Goal: Transaction & Acquisition: Purchase product/service

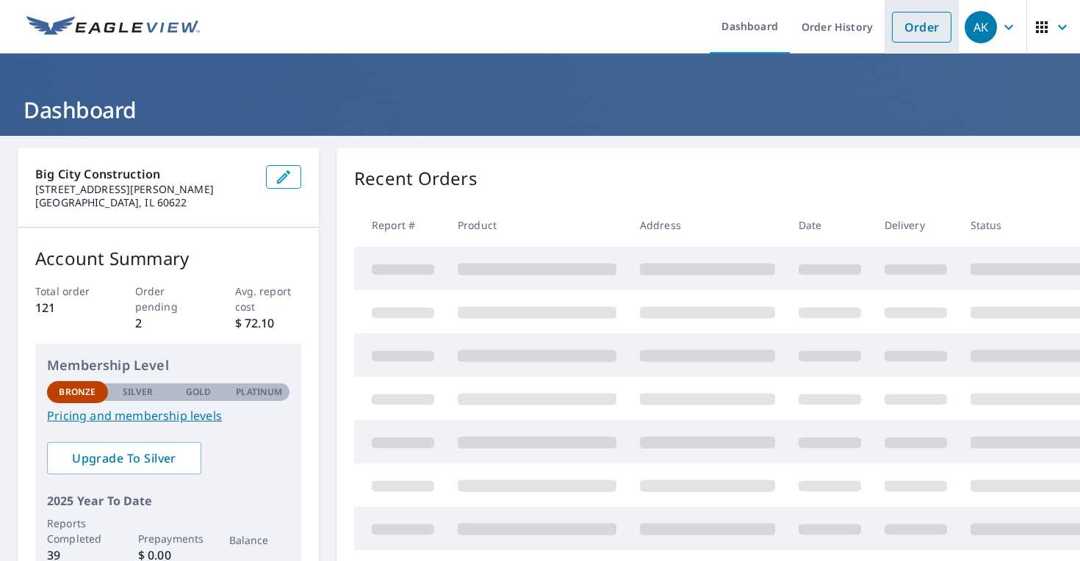
click at [915, 26] on link "Order" at bounding box center [922, 27] width 60 height 31
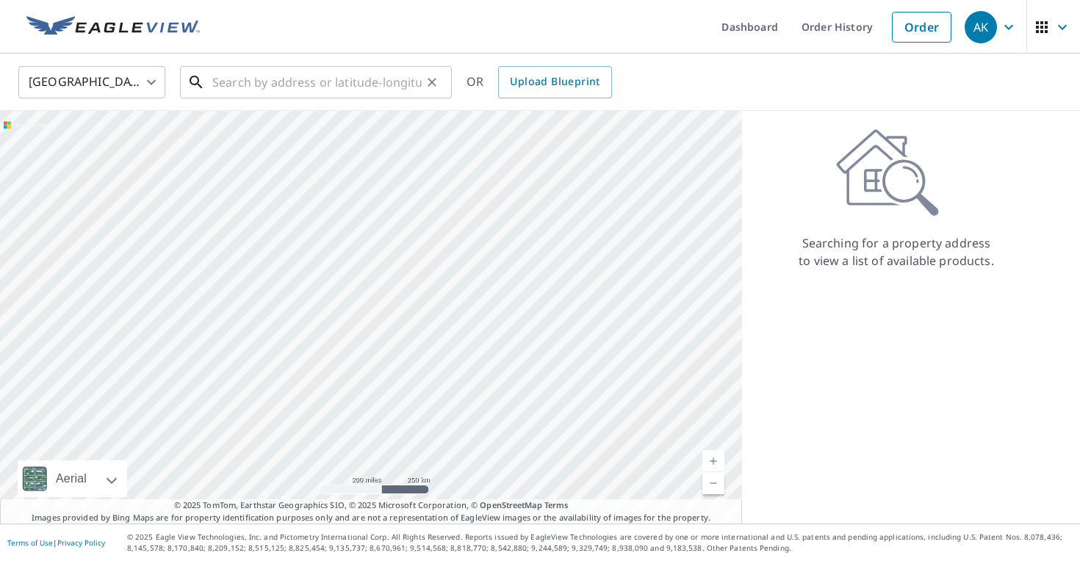
click at [233, 85] on input "text" at bounding box center [316, 82] width 209 height 41
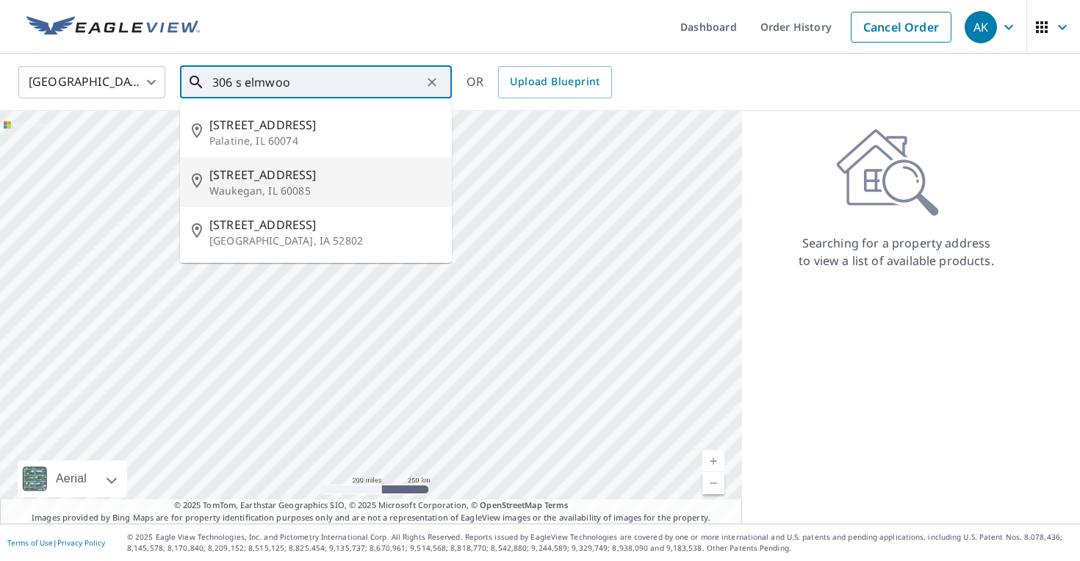
click at [276, 171] on span "[STREET_ADDRESS]" at bounding box center [324, 175] width 231 height 18
type input "[STREET_ADDRESS]"
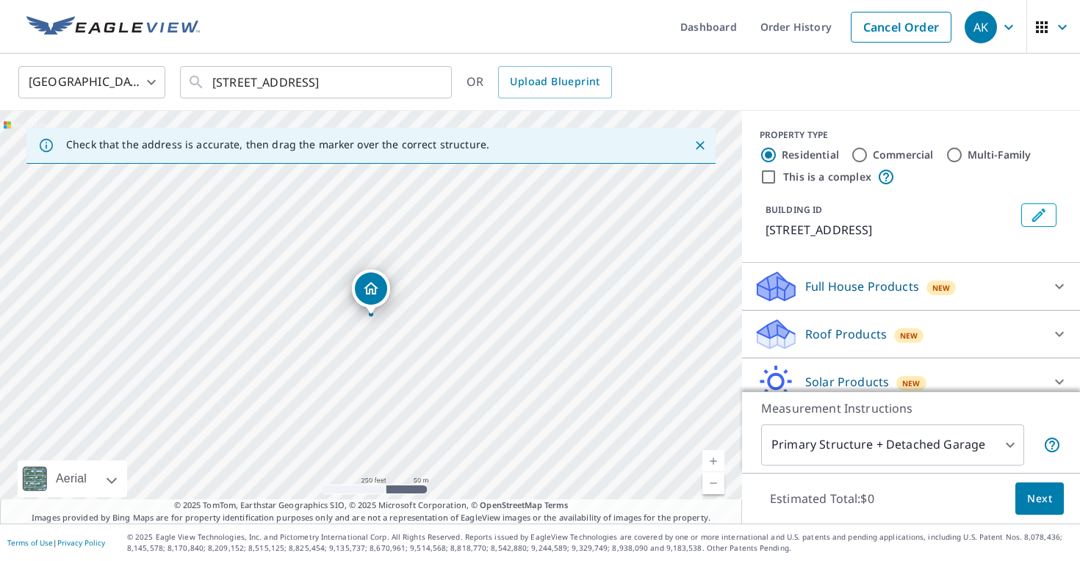
click at [822, 286] on p "Full House Products" at bounding box center [862, 287] width 114 height 18
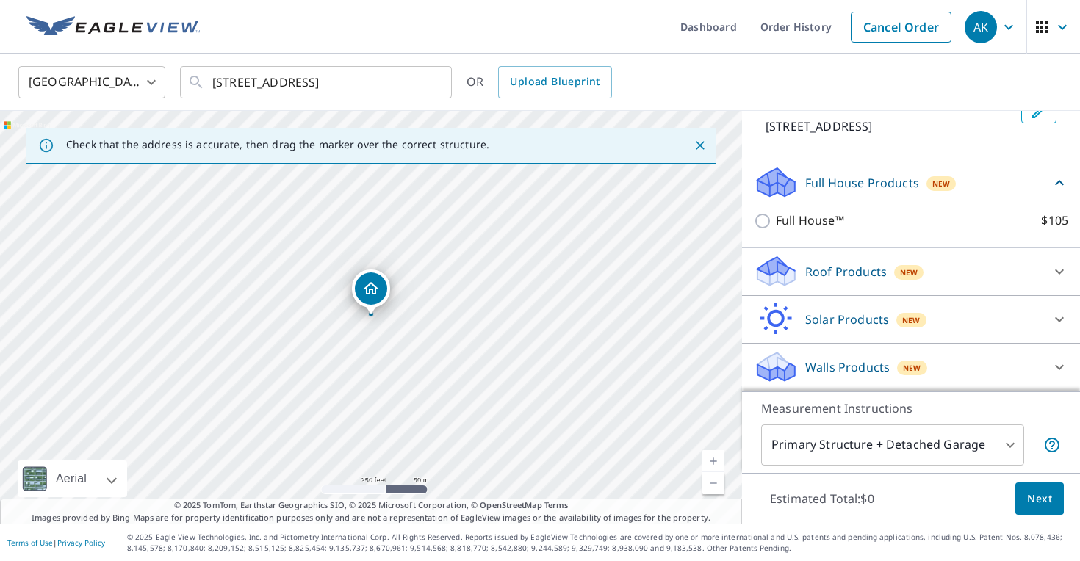
click at [840, 267] on p "Roof Products" at bounding box center [846, 272] width 82 height 18
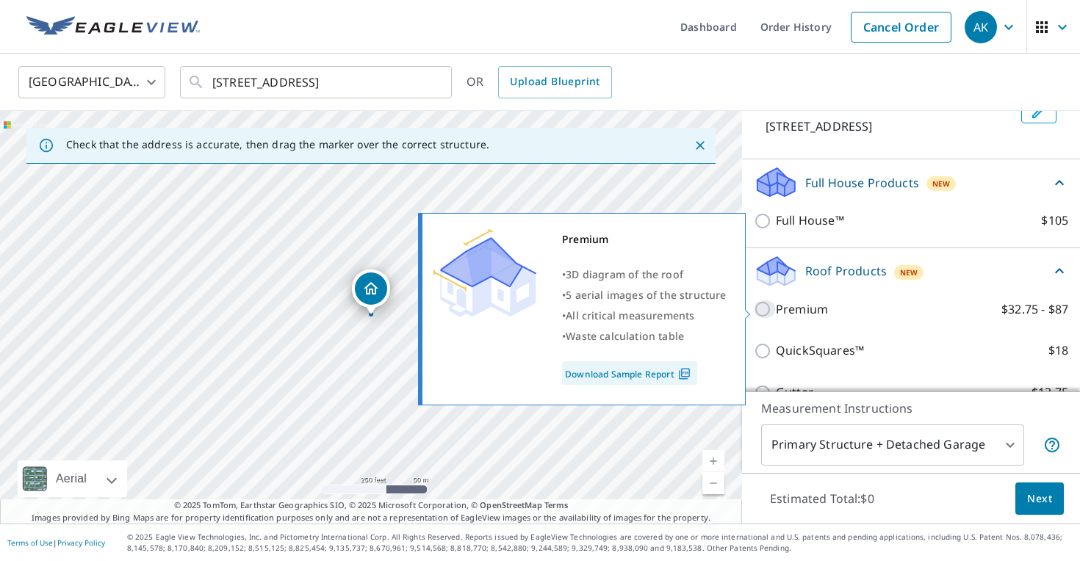
click at [761, 308] on input "Premium $32.75 - $87" at bounding box center [765, 309] width 22 height 18
checkbox input "true"
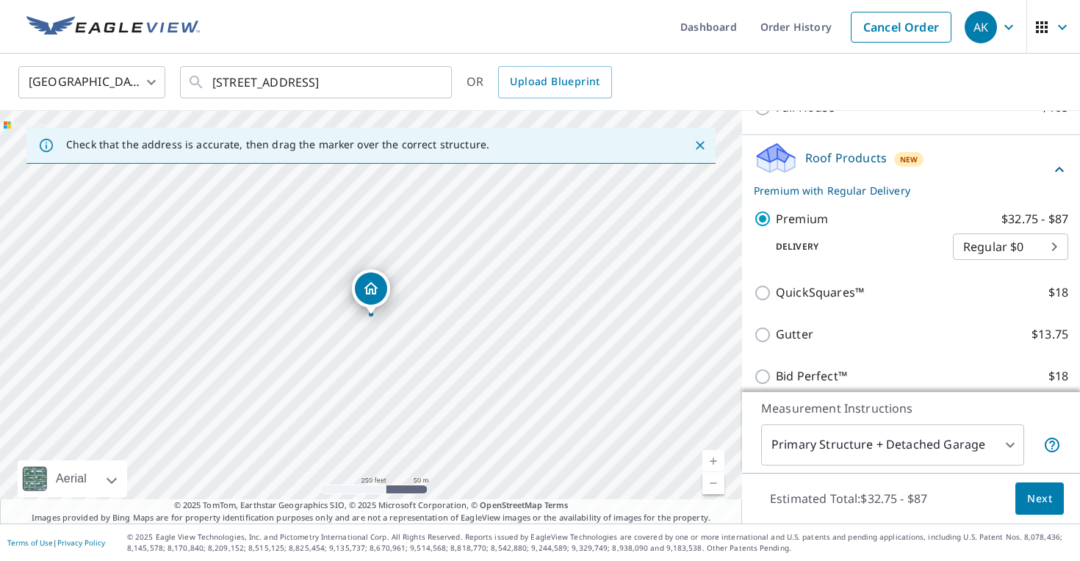
scroll to position [326, 0]
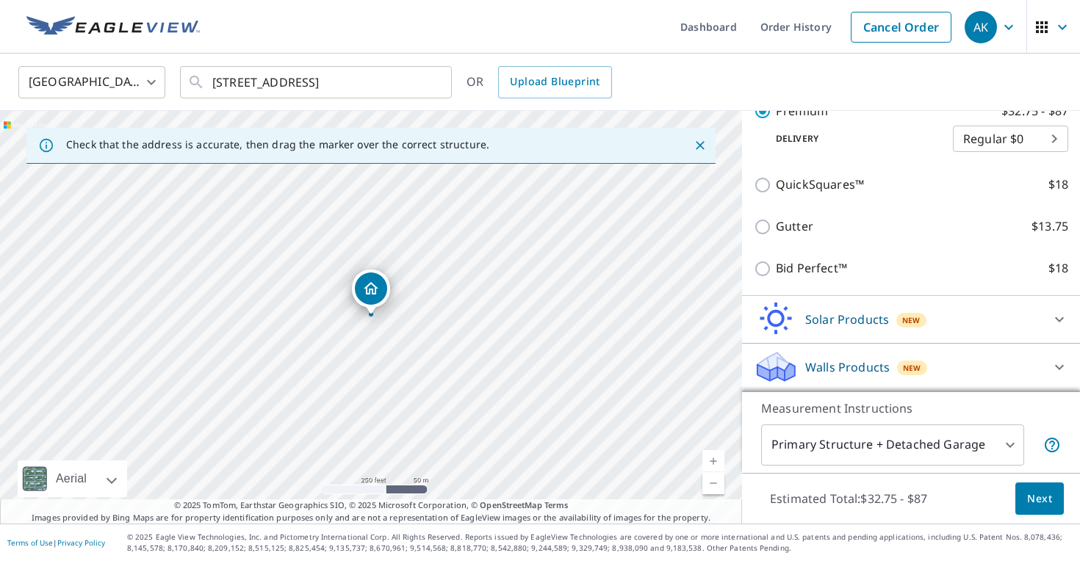
click at [1049, 508] on button "Next" at bounding box center [1039, 499] width 48 height 33
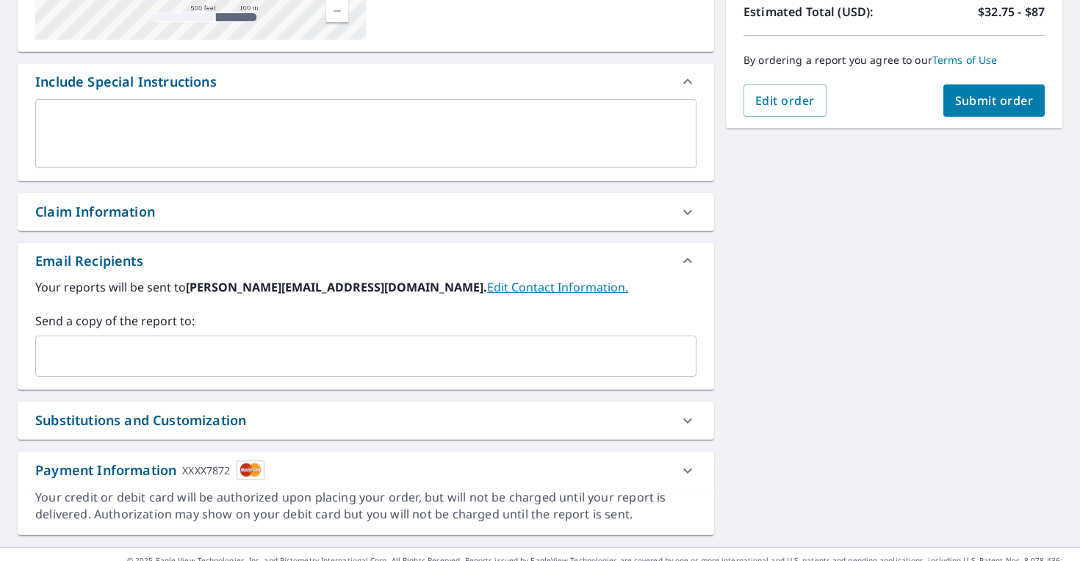
scroll to position [364, 0]
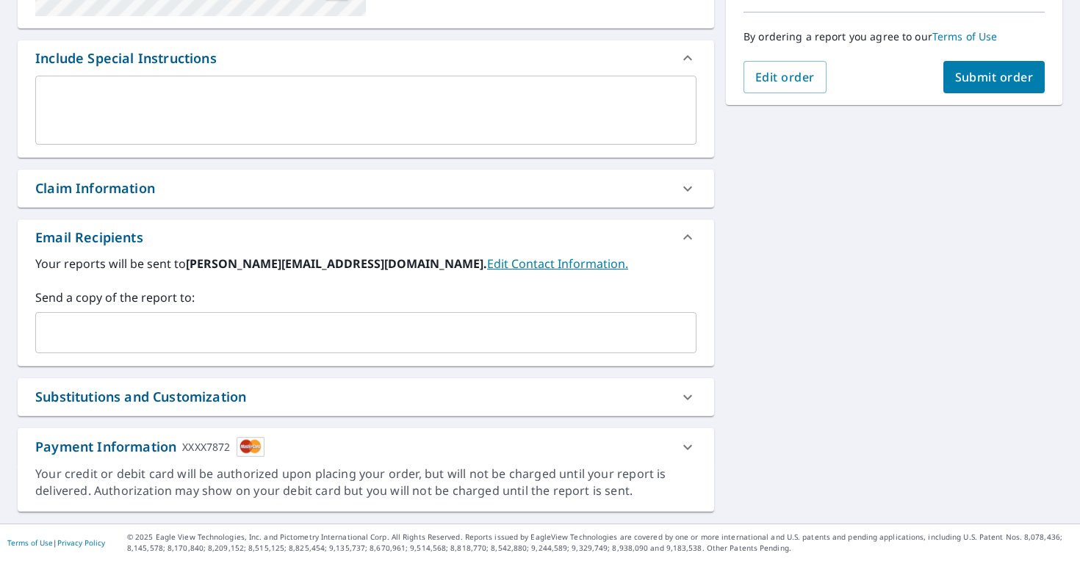
click at [298, 340] on input "text" at bounding box center [355, 333] width 626 height 28
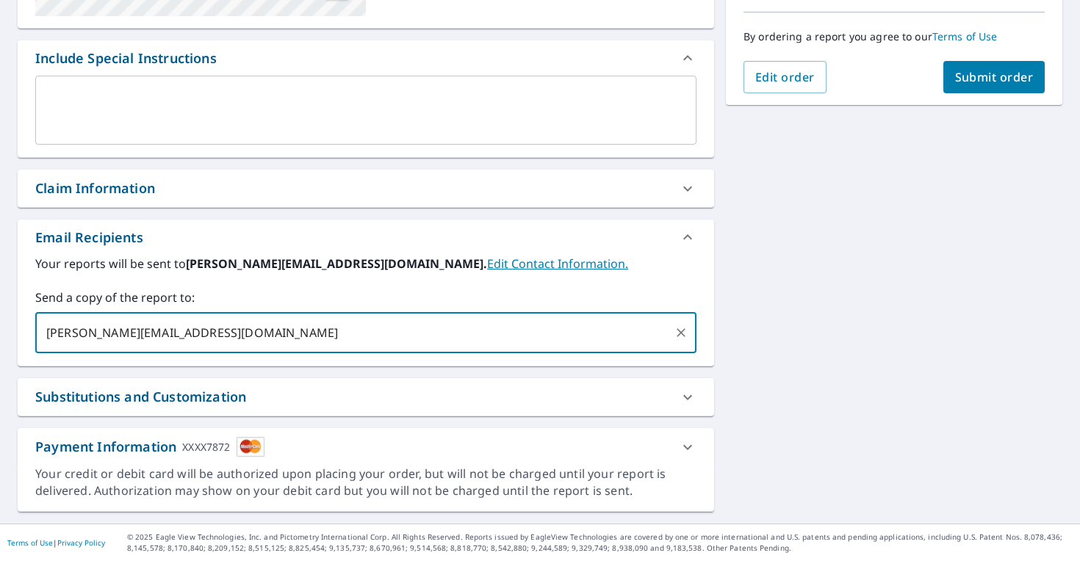
type input "[PERSON_NAME][EMAIL_ADDRESS][DOMAIN_NAME]"
checkbox input "true"
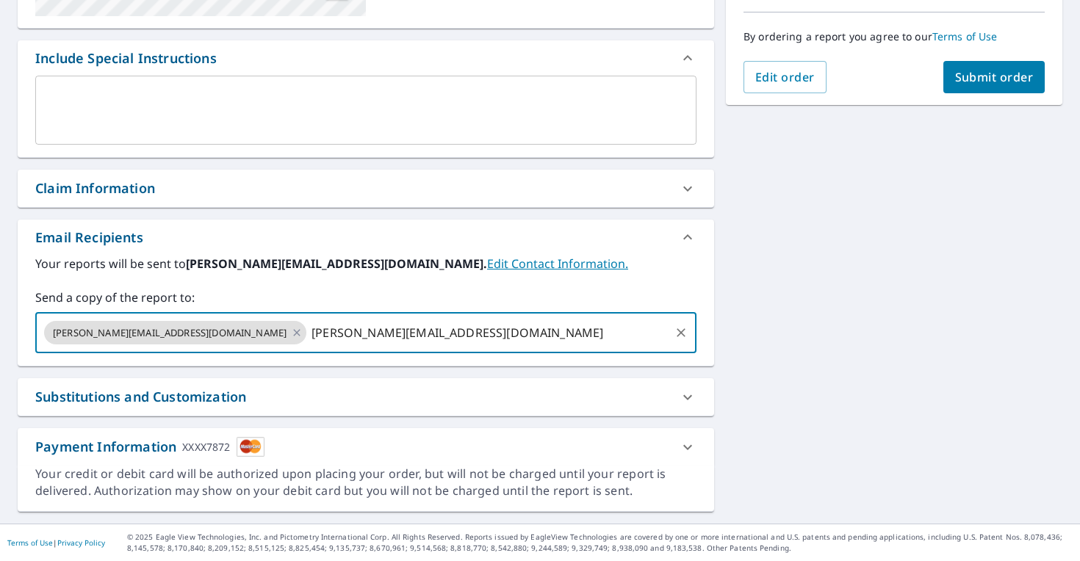
type input "[PERSON_NAME][EMAIL_ADDRESS][DOMAIN_NAME]"
click at [590, 274] on div "Your reports will be sent to [PERSON_NAME][EMAIL_ADDRESS][DOMAIN_NAME]. Edit Co…" at bounding box center [365, 304] width 661 height 98
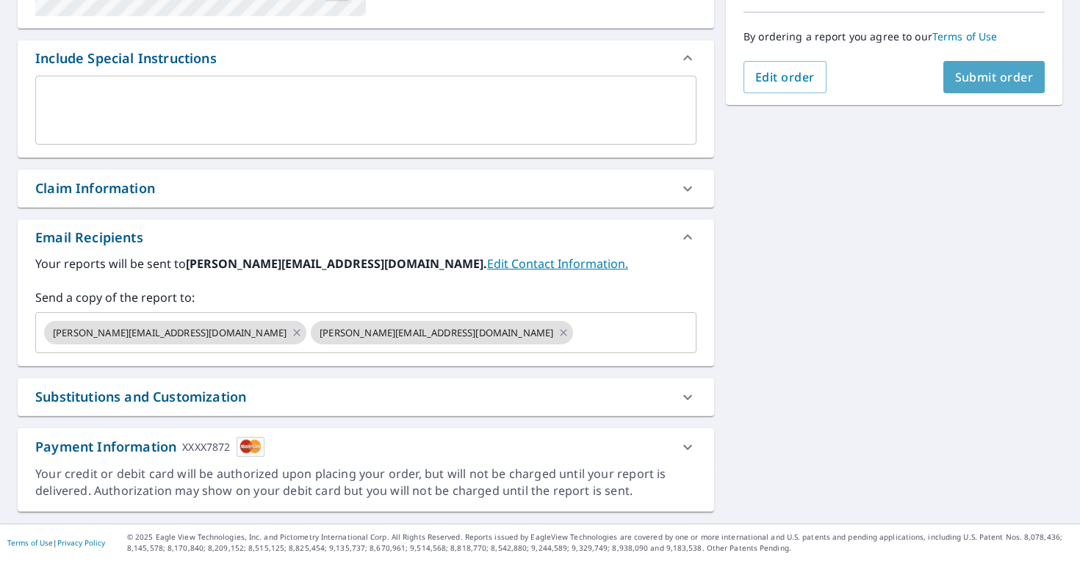
click at [1023, 78] on span "Submit order" at bounding box center [994, 77] width 79 height 16
checkbox input "true"
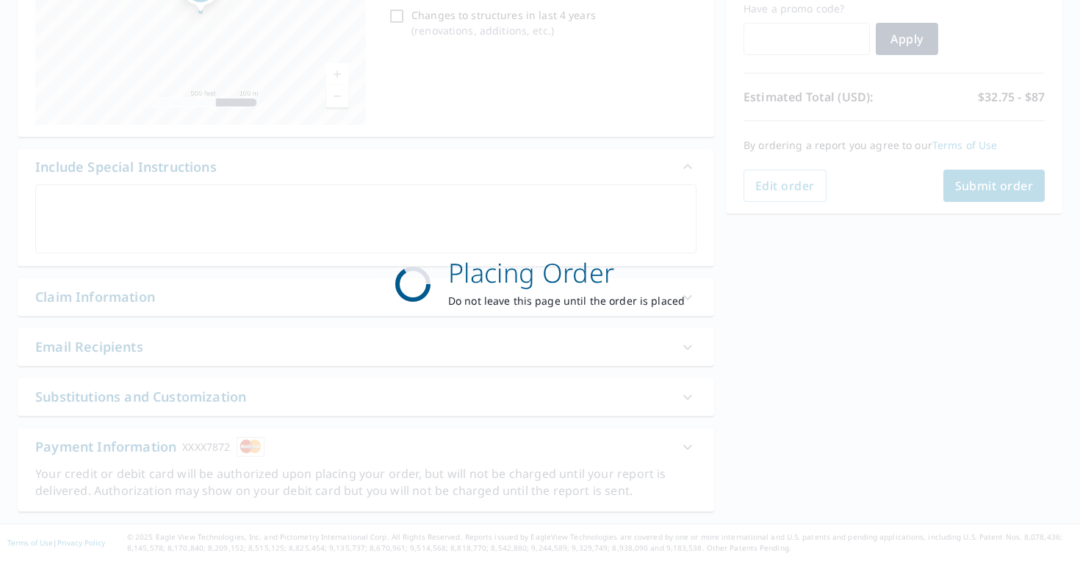
scroll to position [255, 0]
